Goal: Information Seeking & Learning: Learn about a topic

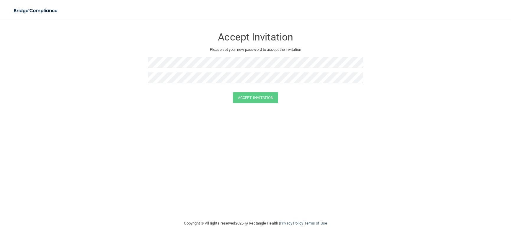
click at [166, 40] on h3 "Accept Invitation" at bounding box center [255, 37] width 215 height 11
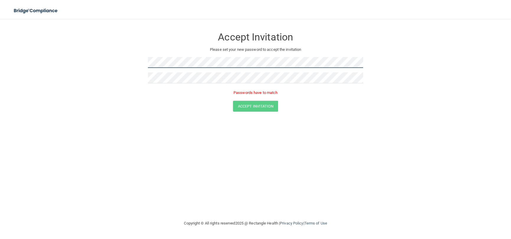
click at [119, 65] on form "Accept Invitation Please set your new password to accept the invitation Passwor…" at bounding box center [255, 72] width 487 height 94
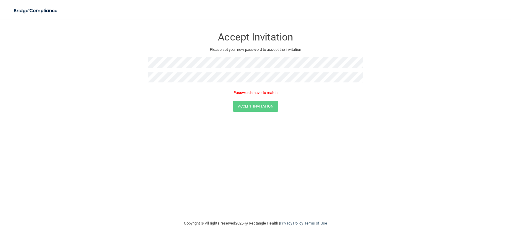
click at [116, 75] on form "Accept Invitation Please set your new password to accept the invitation Passwor…" at bounding box center [255, 72] width 487 height 94
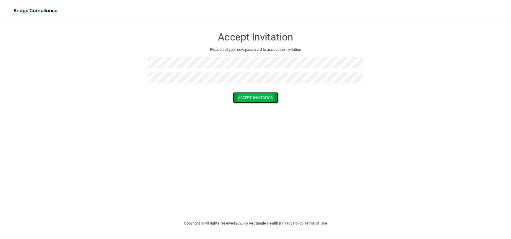
click at [262, 96] on button "Accept Invitation" at bounding box center [255, 97] width 45 height 11
click at [262, 108] on button "Accept Invitation" at bounding box center [255, 106] width 45 height 11
click at [250, 97] on button "Accept Invitation" at bounding box center [255, 97] width 45 height 11
click at [256, 107] on button "Accept Invitation" at bounding box center [255, 106] width 45 height 11
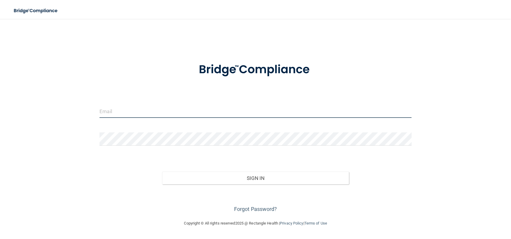
click at [177, 110] on input "email" at bounding box center [255, 110] width 312 height 13
click at [164, 109] on input "email" at bounding box center [255, 110] width 312 height 13
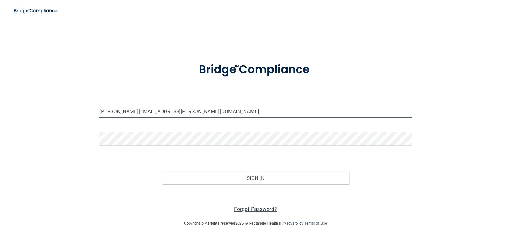
type input "[PERSON_NAME][EMAIL_ADDRESS][PERSON_NAME][DOMAIN_NAME]"
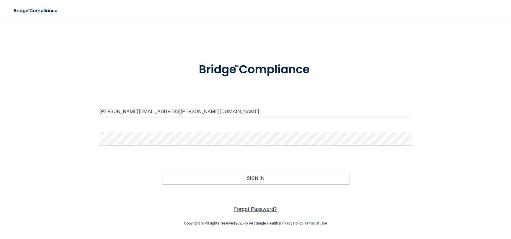
click at [246, 210] on link "Forgot Password?" at bounding box center [255, 209] width 43 height 6
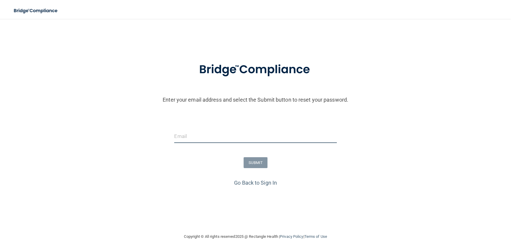
click at [189, 135] on input "email" at bounding box center [255, 136] width 162 height 13
type input "Kristi.stell@yahoo.com"
click at [254, 166] on button "SUBMIT" at bounding box center [256, 162] width 24 height 11
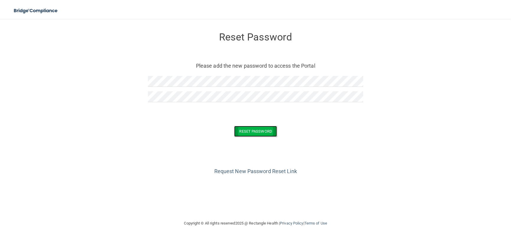
click at [257, 129] on button "Reset Password" at bounding box center [255, 131] width 43 height 11
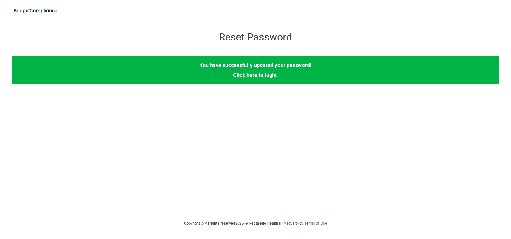
click at [260, 74] on link "Click here to login" at bounding box center [255, 75] width 44 height 6
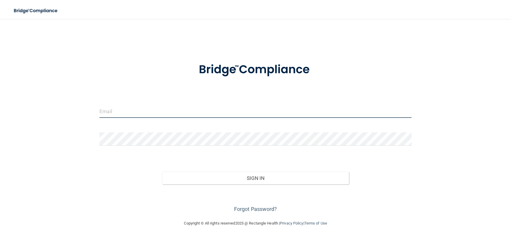
click at [141, 111] on input "email" at bounding box center [255, 110] width 312 height 13
type input "[PERSON_NAME][EMAIL_ADDRESS][PERSON_NAME][DOMAIN_NAME]"
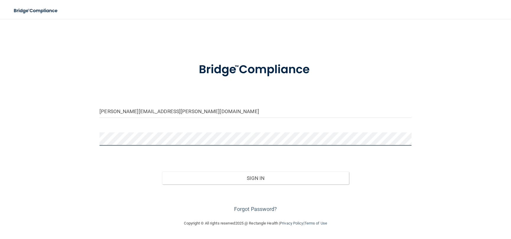
click at [162, 172] on button "Sign In" at bounding box center [255, 178] width 187 height 13
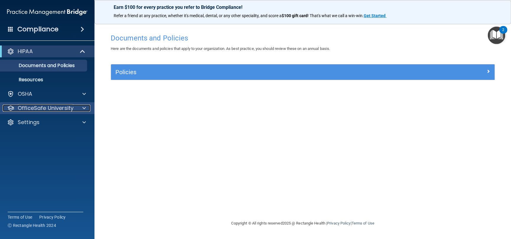
click at [53, 105] on p "OfficeSafe University" at bounding box center [46, 107] width 56 height 7
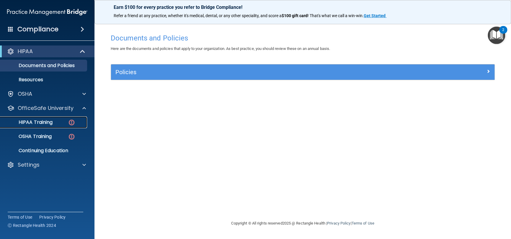
click at [44, 124] on p "HIPAA Training" at bounding box center [28, 122] width 49 height 6
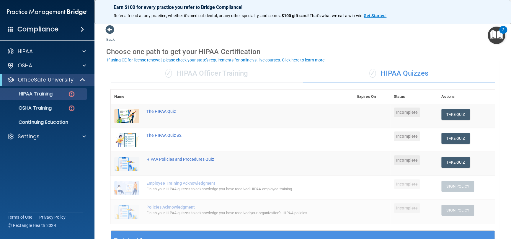
click at [126, 115] on img at bounding box center [126, 116] width 25 height 14
click at [44, 108] on p "OSHA Training" at bounding box center [28, 108] width 48 height 6
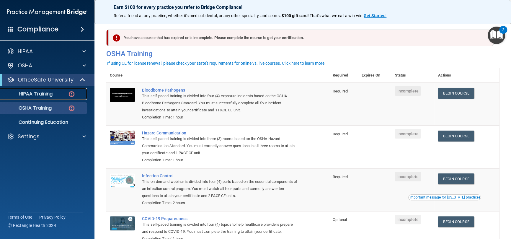
click at [40, 93] on p "HIPAA Training" at bounding box center [28, 94] width 49 height 6
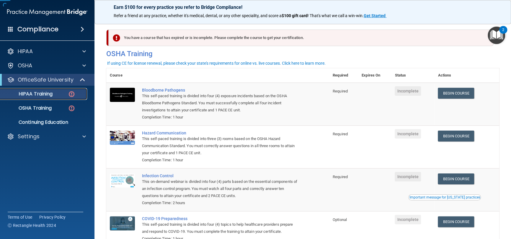
click at [40, 93] on p "HIPAA Training" at bounding box center [28, 94] width 49 height 6
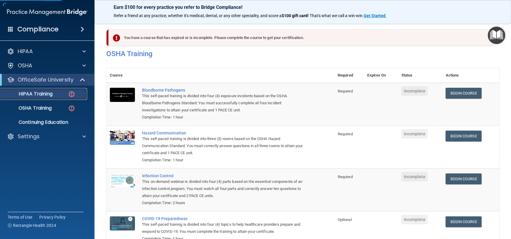
click at [40, 93] on p "HIPAA Training" at bounding box center [28, 94] width 49 height 6
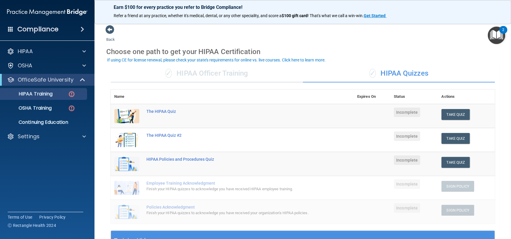
click at [503, 30] on div "2" at bounding box center [503, 34] width 2 height 8
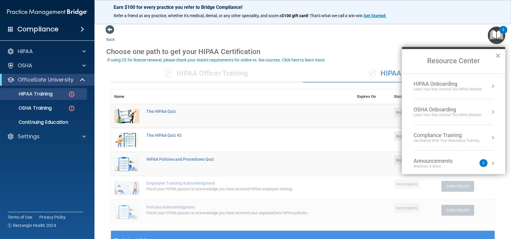
click at [447, 87] on div "Learn Your Way around the HIPAA module" at bounding box center [448, 89] width 68 height 5
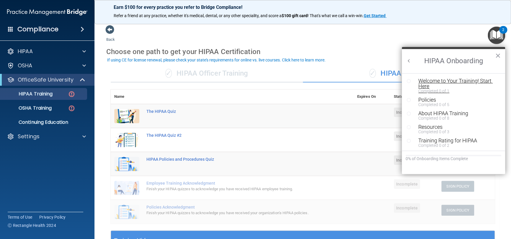
click at [436, 80] on div "Welcome to Your Training! Start Here" at bounding box center [455, 83] width 75 height 11
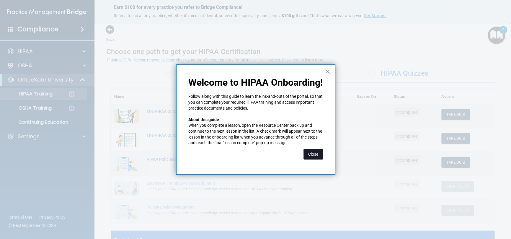
click at [313, 154] on button "Close" at bounding box center [312, 154] width 19 height 11
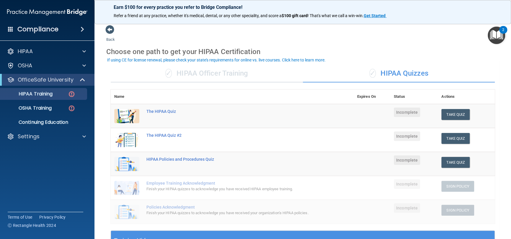
click at [498, 36] on img "Open Resource Center, 2 new notifications" at bounding box center [496, 35] width 17 height 17
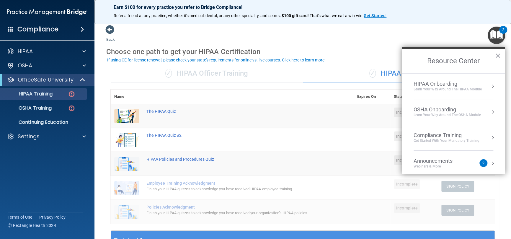
click at [440, 87] on div "Learn Your Way around the HIPAA module" at bounding box center [448, 89] width 68 height 5
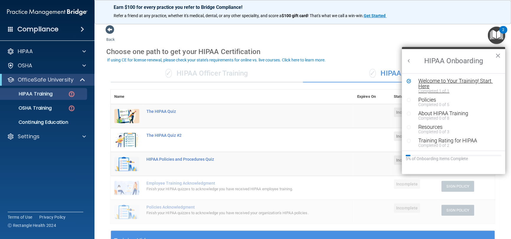
click at [435, 92] on div "Completed 1 of 1" at bounding box center [455, 91] width 75 height 4
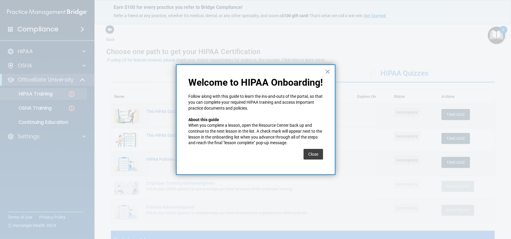
click at [327, 71] on button "×" at bounding box center [328, 71] width 6 height 9
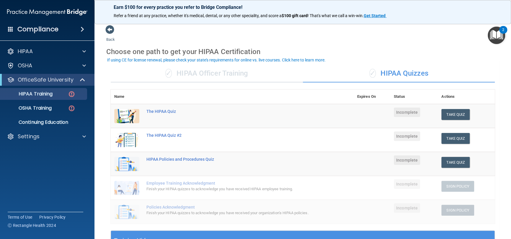
click at [497, 32] on img "Open Resource Center, 2 new notifications" at bounding box center [496, 35] width 17 height 17
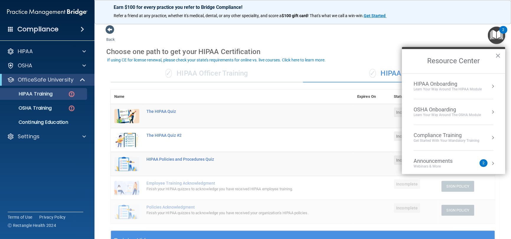
click at [490, 85] on button "Resource Center" at bounding box center [493, 86] width 6 height 6
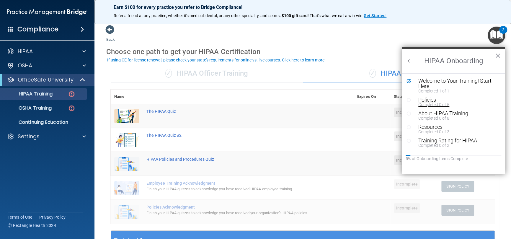
click at [435, 102] on div "Completed 0 of 5" at bounding box center [455, 104] width 75 height 4
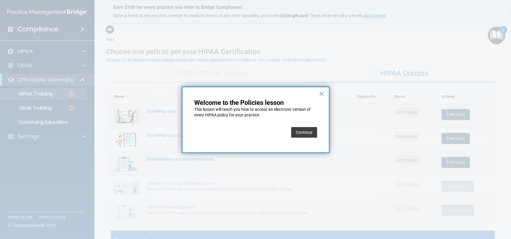
click at [311, 133] on button "Continue" at bounding box center [304, 132] width 26 height 11
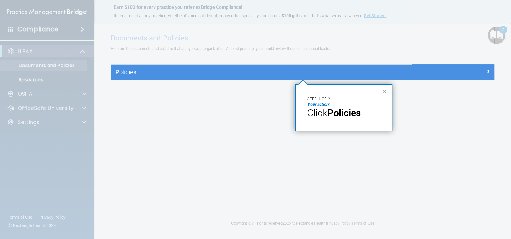
click at [348, 112] on strong "Policies" at bounding box center [343, 112] width 33 height 11
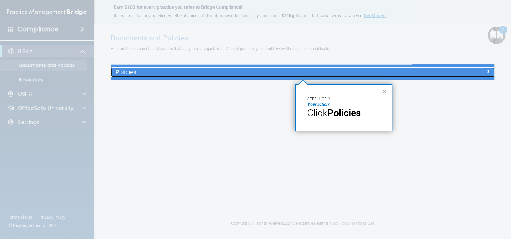
click at [193, 71] on h5 "Policies" at bounding box center [254, 72] width 279 height 6
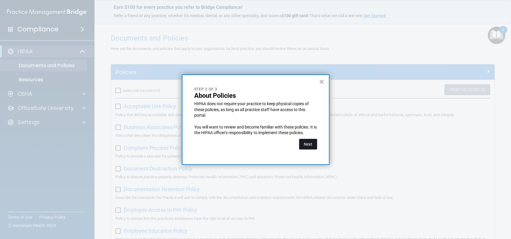
click at [306, 144] on button "Next" at bounding box center [308, 144] width 18 height 11
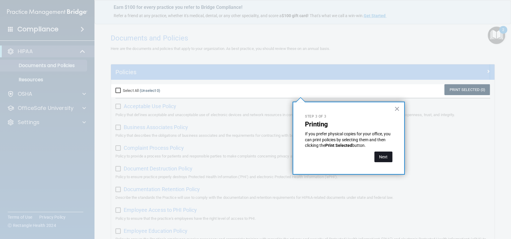
click at [383, 156] on button "Next" at bounding box center [383, 156] width 18 height 11
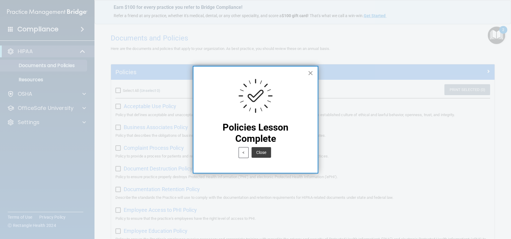
click at [310, 74] on button "×" at bounding box center [311, 72] width 6 height 9
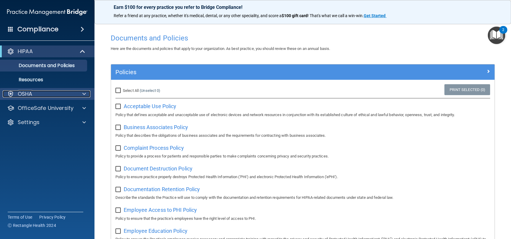
click at [52, 93] on div "OSHA" at bounding box center [39, 93] width 73 height 7
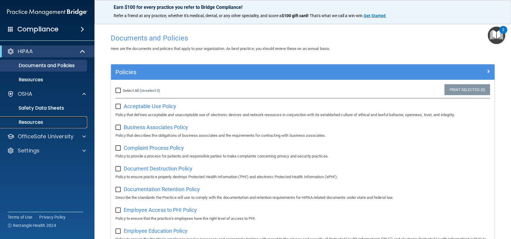
click at [50, 118] on link "Resources" at bounding box center [40, 122] width 93 height 12
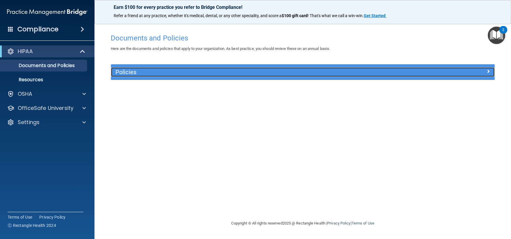
click at [218, 71] on h5 "Policies" at bounding box center [254, 72] width 279 height 6
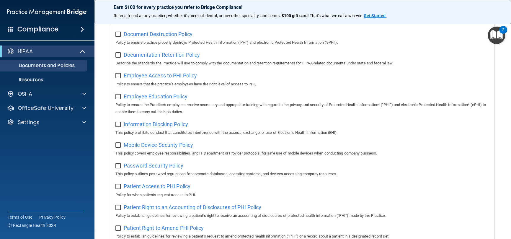
scroll to position [3, 0]
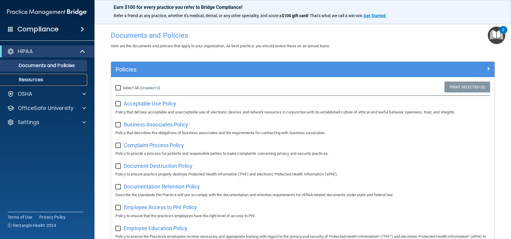
click at [31, 78] on p "Resources" at bounding box center [44, 80] width 81 height 6
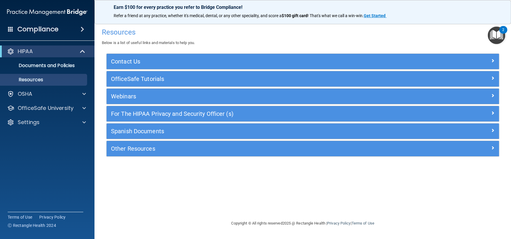
click at [231, 187] on div "Resources Below is a list of useful links and materials to help you. Contact Us…" at bounding box center [302, 119] width 393 height 189
click at [27, 123] on p "Settings" at bounding box center [29, 122] width 22 height 7
click at [32, 135] on p "My Account" at bounding box center [44, 136] width 81 height 6
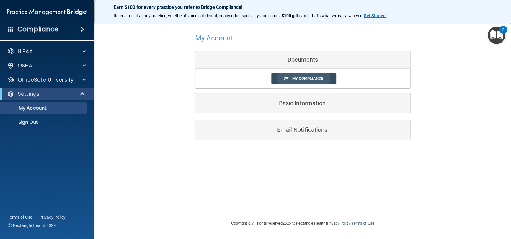
click at [302, 78] on span "My Compliance" at bounding box center [307, 78] width 31 height 4
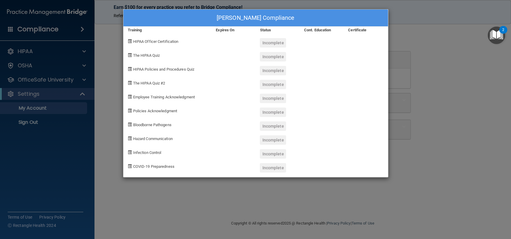
click at [141, 54] on span "The HIPAA Quiz" at bounding box center [146, 55] width 27 height 4
click at [129, 54] on span at bounding box center [130, 55] width 4 height 4
click at [150, 55] on span "The HIPAA Quiz" at bounding box center [146, 55] width 27 height 4
click at [149, 55] on span "The HIPAA Quiz" at bounding box center [146, 55] width 27 height 4
click at [131, 54] on span at bounding box center [130, 55] width 4 height 4
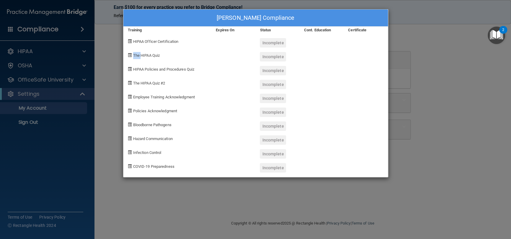
click at [131, 54] on span at bounding box center [130, 55] width 4 height 4
click at [276, 57] on div "Incomplete" at bounding box center [273, 56] width 26 height 9
click at [151, 57] on span "The HIPAA Quiz" at bounding box center [146, 55] width 27 height 4
click at [27, 50] on div "Kristi Stell's Compliance Training Expires On Status Cont. Education Certificat…" at bounding box center [255, 119] width 511 height 239
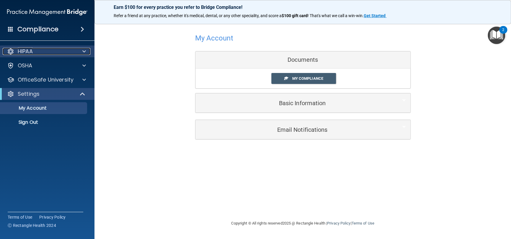
click at [27, 51] on p "HIPAA" at bounding box center [25, 51] width 15 height 7
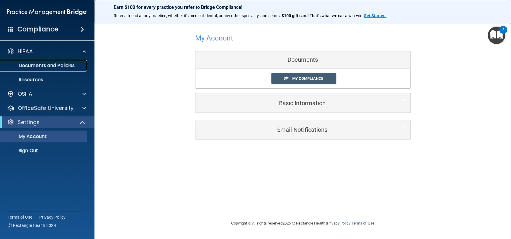
click at [35, 63] on p "Documents and Policies" at bounding box center [44, 66] width 81 height 6
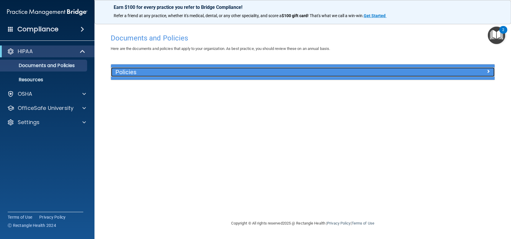
click at [158, 70] on h5 "Policies" at bounding box center [254, 72] width 279 height 6
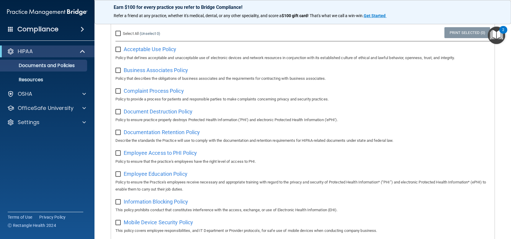
scroll to position [59, 0]
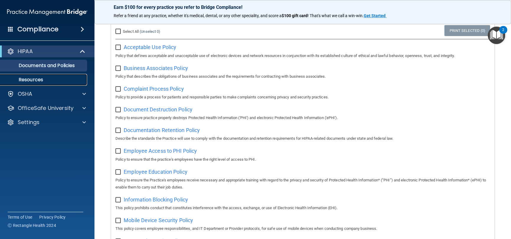
click at [34, 78] on p "Resources" at bounding box center [44, 80] width 81 height 6
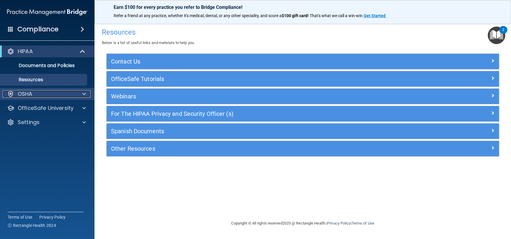
click at [47, 93] on div "OSHA" at bounding box center [39, 93] width 73 height 7
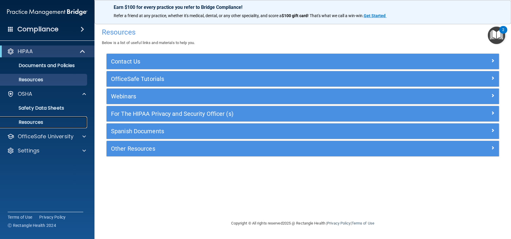
click at [30, 123] on p "Resources" at bounding box center [44, 122] width 81 height 6
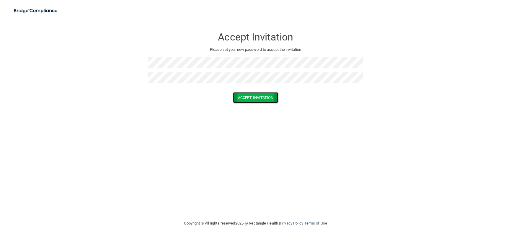
click at [249, 97] on button "Accept Invitation" at bounding box center [255, 97] width 45 height 11
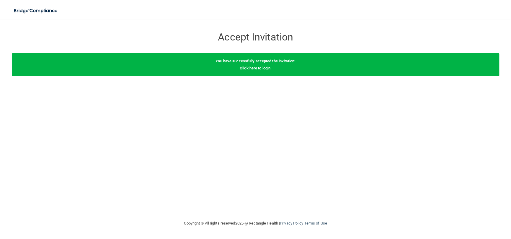
click at [261, 68] on link "Click here to login" at bounding box center [255, 68] width 31 height 4
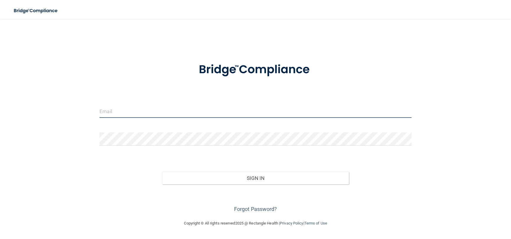
click at [150, 110] on input "email" at bounding box center [255, 110] width 312 height 13
type input "[PERSON_NAME][EMAIL_ADDRESS][PERSON_NAME][DOMAIN_NAME]"
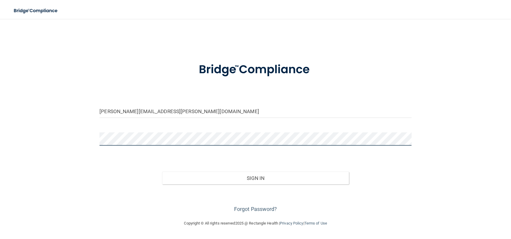
click at [162, 172] on button "Sign In" at bounding box center [255, 178] width 187 height 13
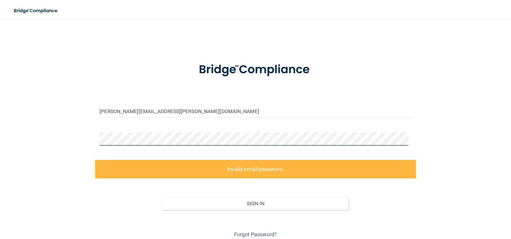
click at [63, 139] on div "kristi.stell@yahoo.com Invalid email/password. You don't have permission to acc…" at bounding box center [255, 132] width 487 height 214
click at [206, 80] on img at bounding box center [256, 69] width 138 height 31
click at [56, 140] on div "kristi.stell@yahoo.com Invalid email/password. You don't have permission to acc…" at bounding box center [255, 132] width 487 height 214
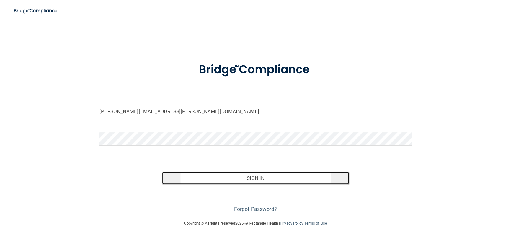
click at [264, 176] on button "Sign In" at bounding box center [255, 178] width 187 height 13
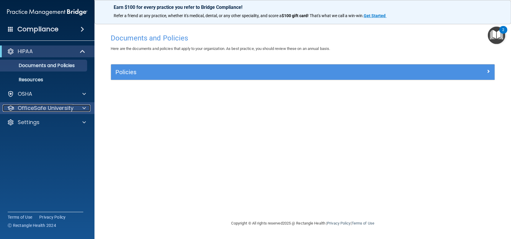
click at [48, 108] on p "OfficeSafe University" at bounding box center [46, 107] width 56 height 7
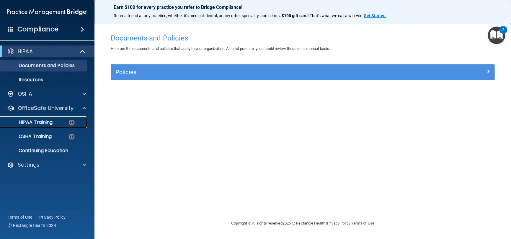
click at [48, 123] on p "HIPAA Training" at bounding box center [28, 122] width 49 height 6
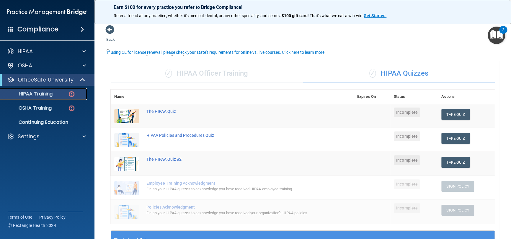
scroll to position [30, 0]
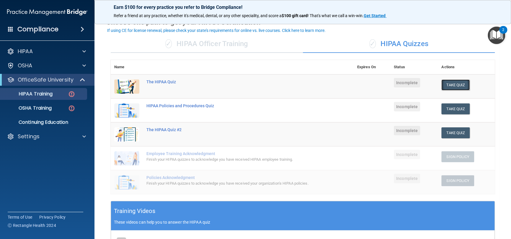
click at [451, 86] on button "Take Quiz" at bounding box center [455, 84] width 28 height 11
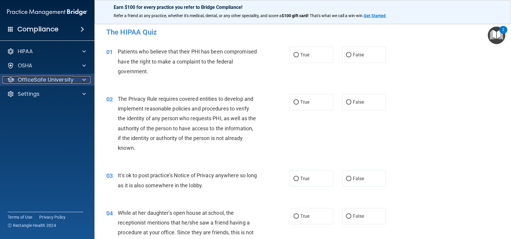
click at [56, 78] on p "OfficeSafe University" at bounding box center [46, 79] width 56 height 7
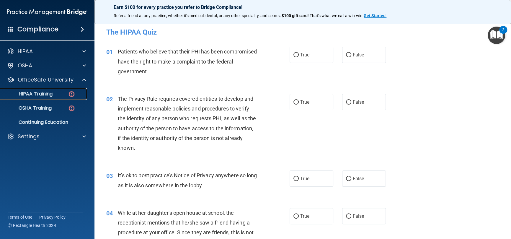
click at [58, 91] on div "HIPAA Training" at bounding box center [44, 94] width 81 height 6
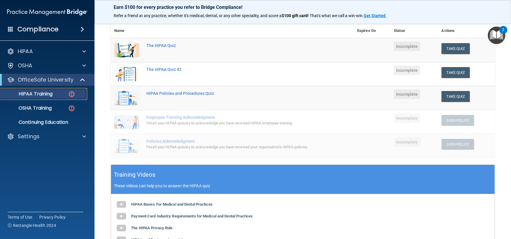
scroll to position [59, 0]
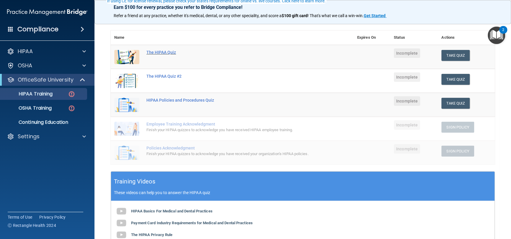
click at [161, 52] on div "The HIPAA Quiz" at bounding box center [235, 52] width 178 height 5
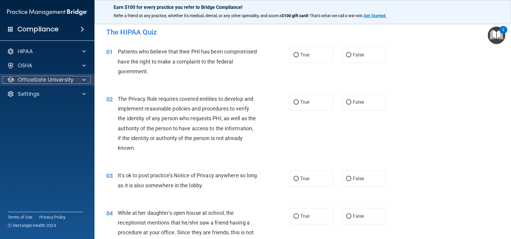
click at [57, 79] on p "OfficeSafe University" at bounding box center [46, 79] width 56 height 7
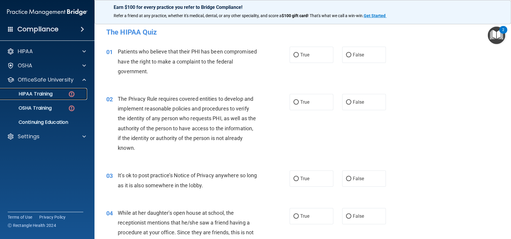
click at [42, 93] on p "HIPAA Training" at bounding box center [28, 94] width 49 height 6
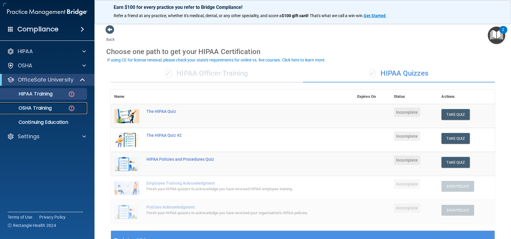
click at [42, 107] on p "OSHA Training" at bounding box center [28, 108] width 48 height 6
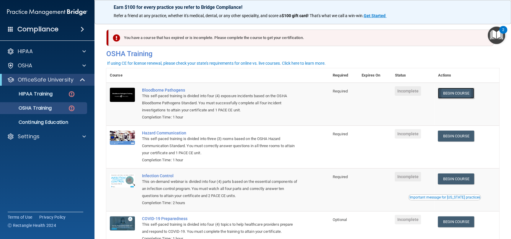
click at [448, 92] on link "Begin Course" at bounding box center [456, 93] width 36 height 11
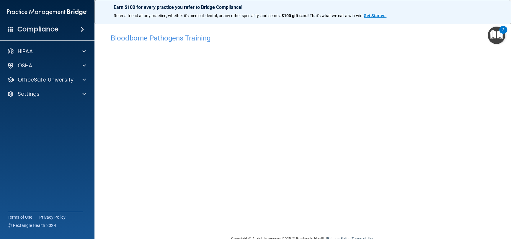
click at [467, 234] on footer "Copyright © All rights reserved 2025 @ Rectangle Health | Privacy Policy | Term…" at bounding box center [302, 238] width 393 height 18
click at [35, 78] on p "OfficeSafe University" at bounding box center [46, 79] width 56 height 7
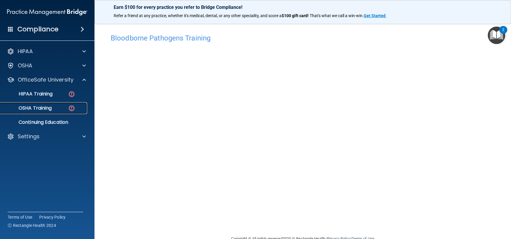
click at [43, 106] on p "OSHA Training" at bounding box center [28, 108] width 48 height 6
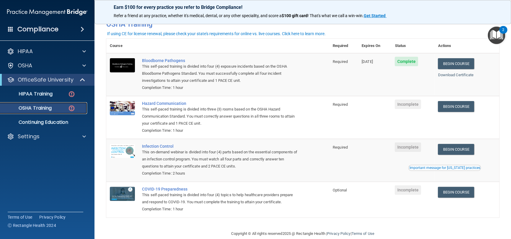
scroll to position [40, 0]
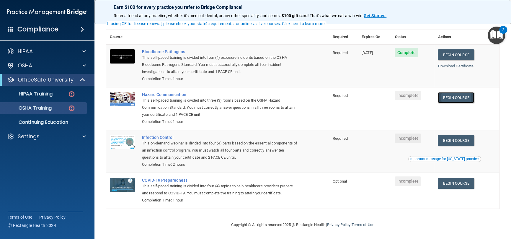
click at [456, 98] on link "Begin Course" at bounding box center [456, 97] width 36 height 11
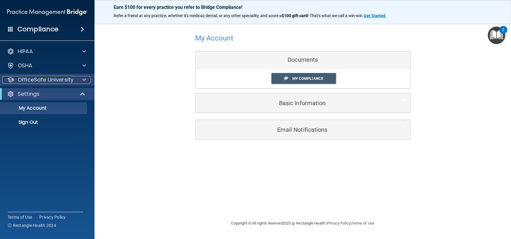
click at [41, 82] on p "OfficeSafe University" at bounding box center [46, 79] width 56 height 7
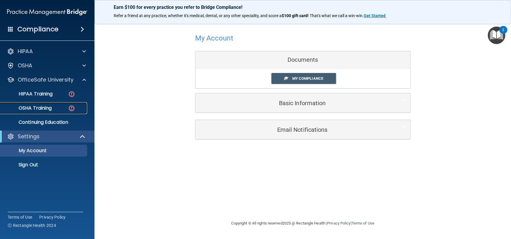
click at [44, 105] on p "OSHA Training" at bounding box center [28, 108] width 48 height 6
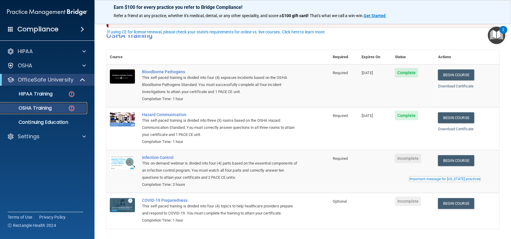
scroll to position [40, 0]
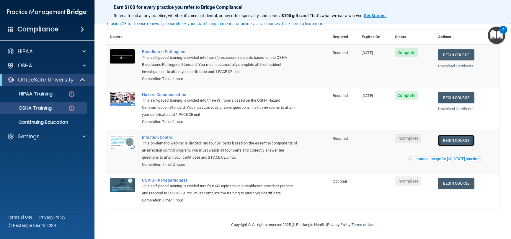
click at [460, 140] on link "Begin Course" at bounding box center [456, 140] width 36 height 11
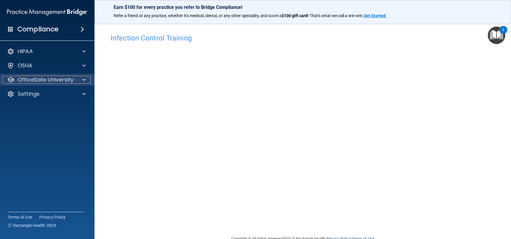
click at [32, 81] on p "OfficeSafe University" at bounding box center [46, 79] width 56 height 7
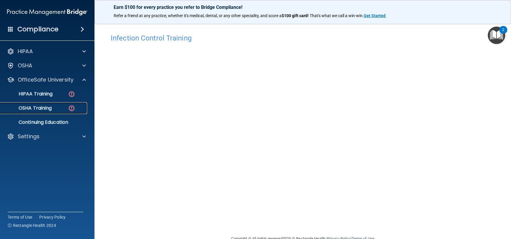
click at [33, 106] on p "OSHA Training" at bounding box center [28, 108] width 48 height 6
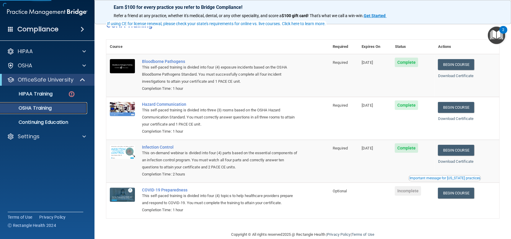
scroll to position [23, 0]
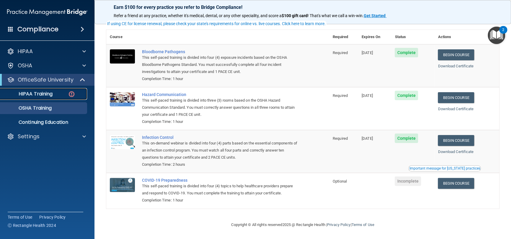
click at [48, 94] on p "HIPAA Training" at bounding box center [28, 94] width 49 height 6
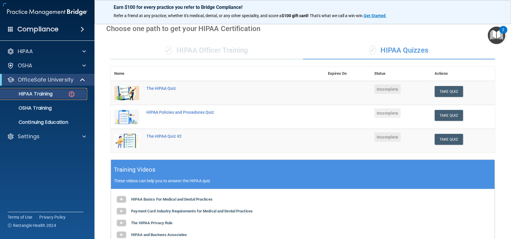
scroll to position [174, 0]
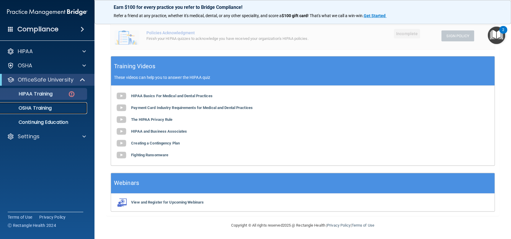
click at [43, 108] on p "OSHA Training" at bounding box center [28, 108] width 48 height 6
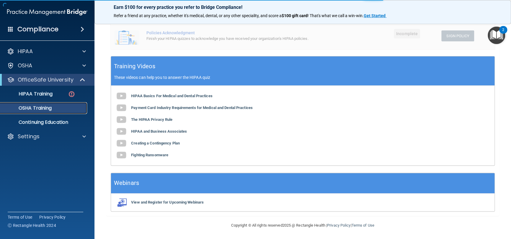
scroll to position [23, 0]
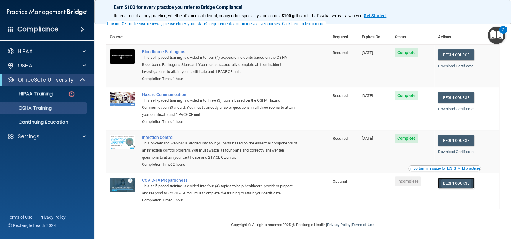
click at [450, 181] on link "Begin Course" at bounding box center [456, 183] width 36 height 11
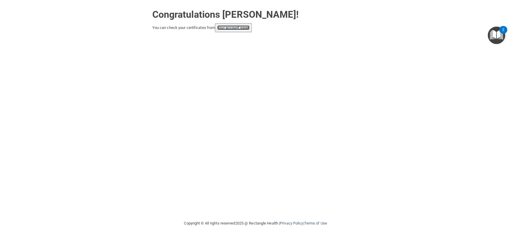
click at [230, 28] on link "your account page!" at bounding box center [233, 27] width 32 height 4
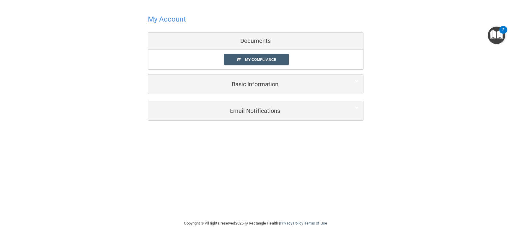
click at [105, 74] on div "My Account Documents My Compliance My Compliance My BAA Basic Information Full …" at bounding box center [255, 66] width 487 height 121
drag, startPoint x: 129, startPoint y: 156, endPoint x: 152, endPoint y: 187, distance: 38.5
click at [132, 159] on div "My Account Documents My Compliance My Compliance My BAA Basic Information Full …" at bounding box center [255, 110] width 487 height 208
click at [269, 57] on span "My Compliance" at bounding box center [260, 59] width 31 height 4
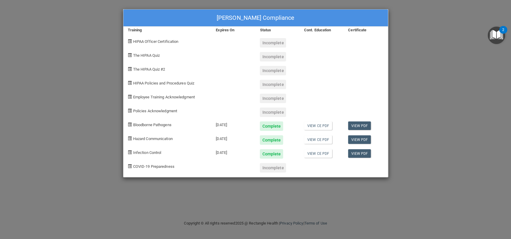
click at [94, 64] on div "Kristi Stell's Compliance Training Expires On Status Cont. Education Certificat…" at bounding box center [255, 119] width 511 height 239
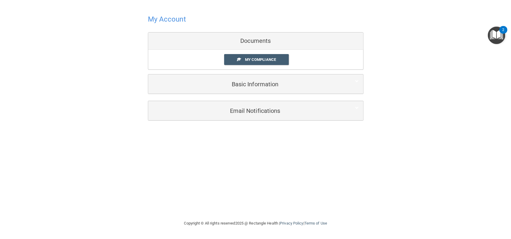
click at [499, 32] on img "Open Resource Center, 2 new notifications" at bounding box center [496, 35] width 17 height 17
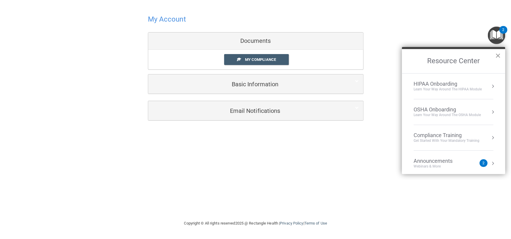
click at [496, 54] on button "×" at bounding box center [498, 55] width 6 height 9
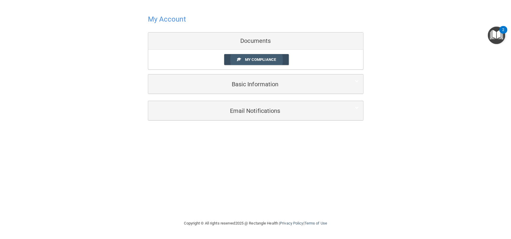
click at [263, 61] on span "My Compliance" at bounding box center [260, 59] width 31 height 4
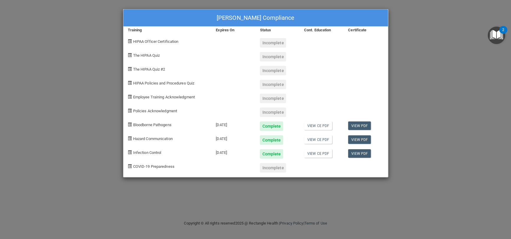
click at [65, 119] on div "Kristi Stell's Compliance Training Expires On Status Cont. Education Certificat…" at bounding box center [255, 119] width 511 height 239
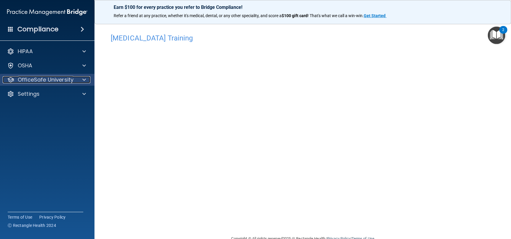
click at [53, 78] on p "OfficeSafe University" at bounding box center [46, 79] width 56 height 7
